Goal: Information Seeking & Learning: Understand process/instructions

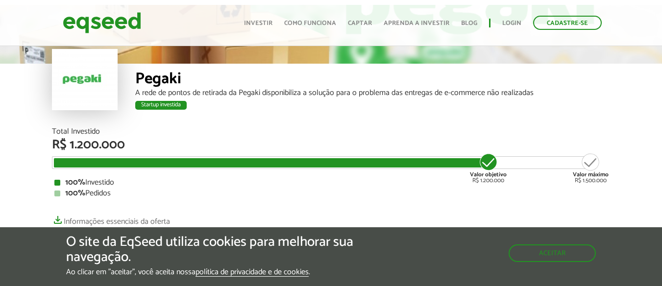
scroll to position [59, 0]
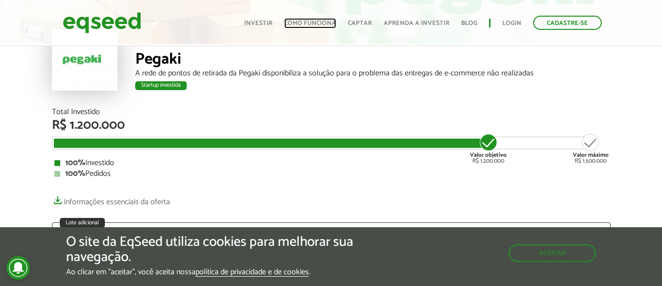
click at [318, 20] on link "Como funciona" at bounding box center [310, 23] width 52 height 6
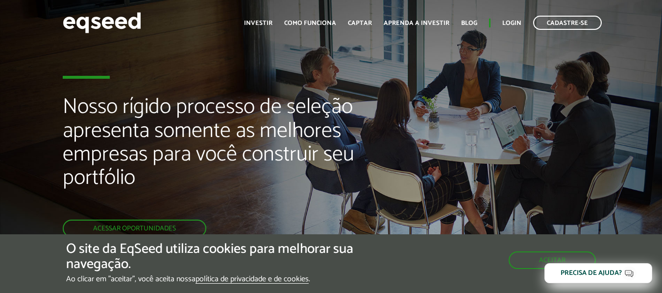
click at [396, 81] on div "Nosso rígido processo de seleção apresenta somente as melhores empresas para vo…" at bounding box center [331, 166] width 662 height 333
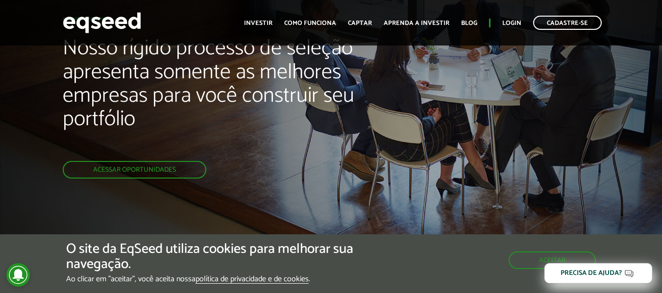
scroll to position [78, 0]
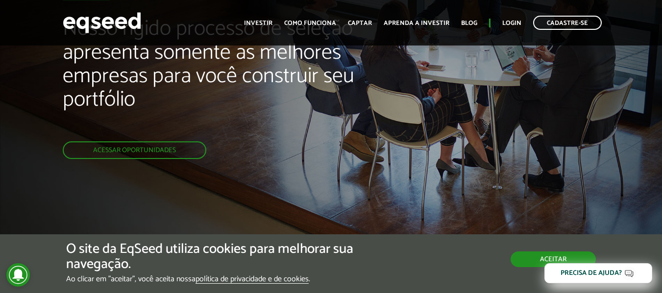
click at [530, 259] on button "Aceitar" at bounding box center [552, 260] width 85 height 16
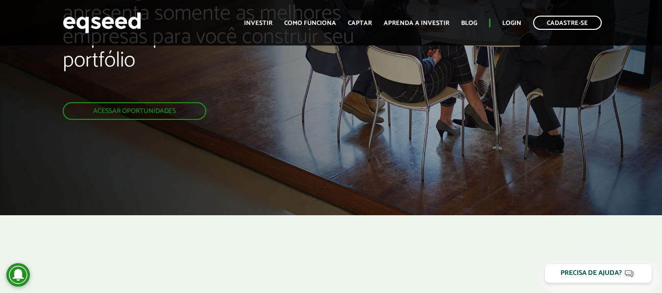
scroll to position [196, 0]
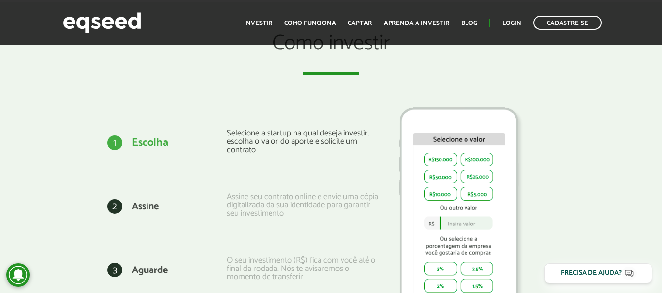
scroll to position [1190, 0]
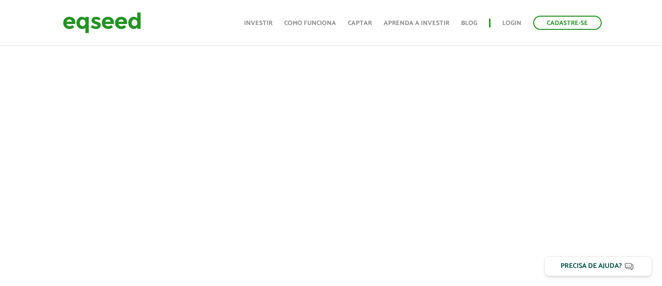
scroll to position [496, 0]
click at [275, 31] on div "Toggle navigation Início Investir Como funciona Captar Aprenda a investir Blog …" at bounding box center [422, 23] width 367 height 26
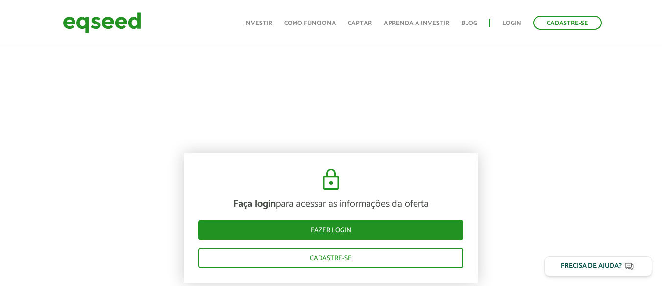
scroll to position [631, 0]
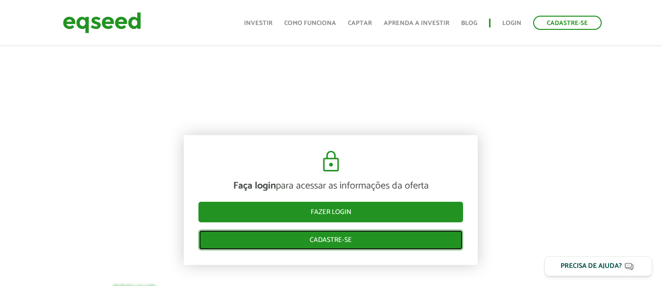
drag, startPoint x: 328, startPoint y: 247, endPoint x: 394, endPoint y: 286, distance: 77.0
click at [328, 247] on link "Cadastre-se" at bounding box center [330, 240] width 264 height 21
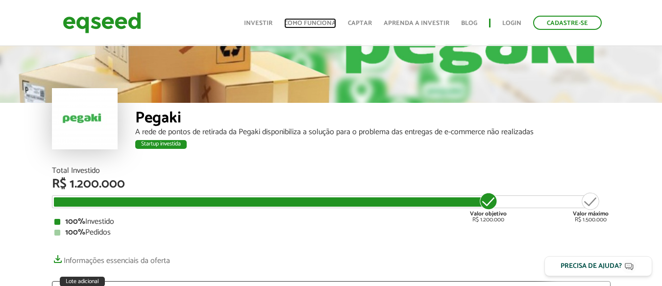
click at [311, 20] on link "Como funciona" at bounding box center [310, 23] width 52 height 6
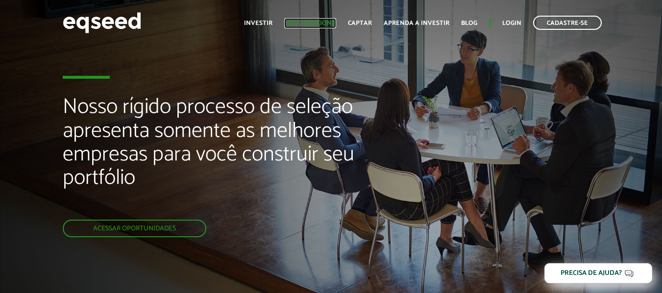
click at [316, 21] on link "Como funciona" at bounding box center [310, 23] width 52 height 6
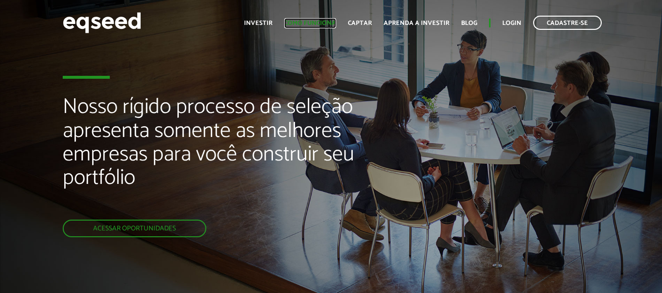
click at [314, 22] on link "Como funciona" at bounding box center [310, 23] width 52 height 6
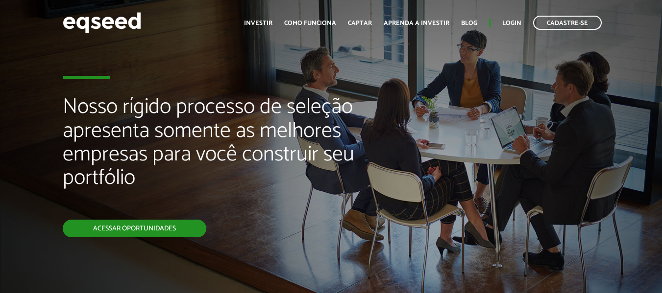
click at [127, 227] on link "Acessar oportunidades" at bounding box center [134, 229] width 143 height 18
